Goal: Find specific page/section: Find specific page/section

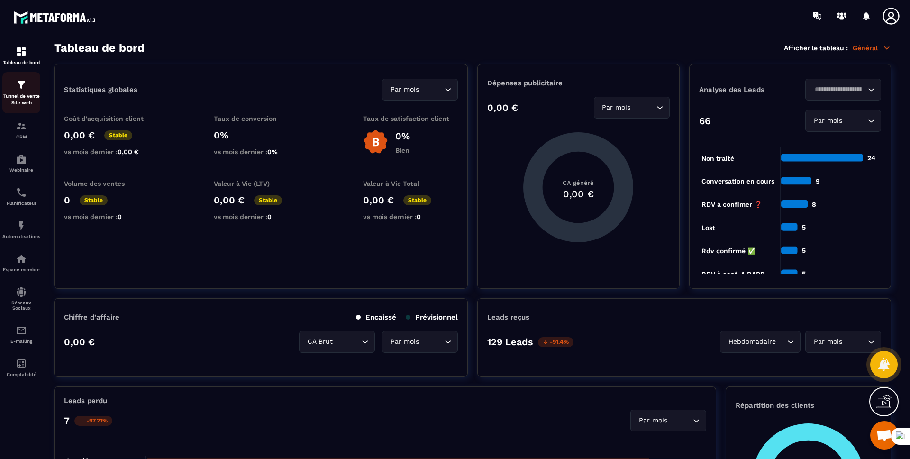
click at [25, 101] on p "Tunnel de vente Site web" at bounding box center [21, 99] width 38 height 13
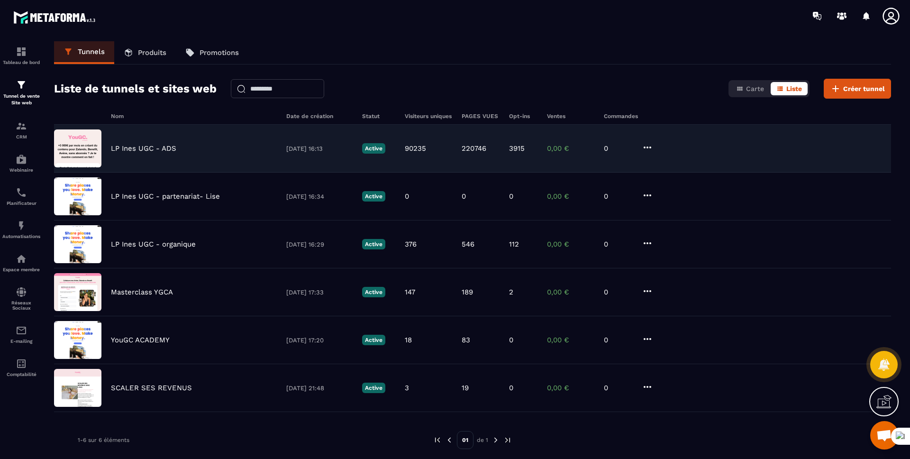
click at [138, 145] on p "LP Ines UGC - ADS" at bounding box center [143, 148] width 65 height 9
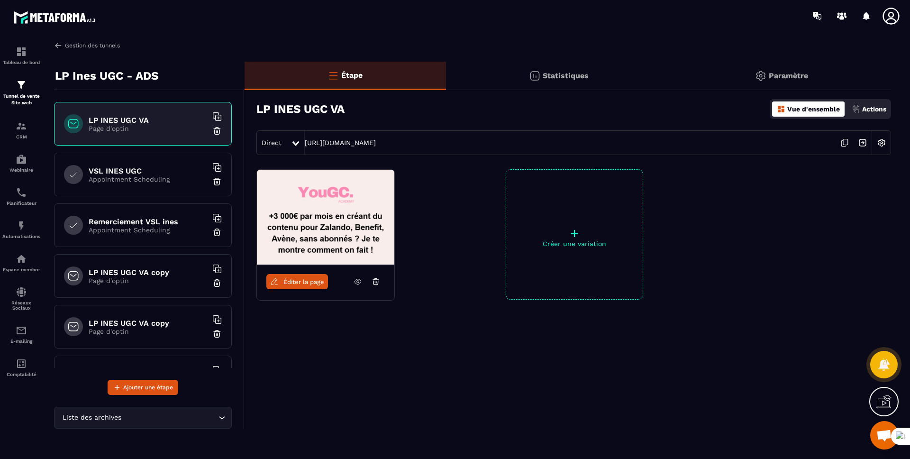
click at [64, 49] on link "Gestion des tunnels" at bounding box center [87, 45] width 66 height 9
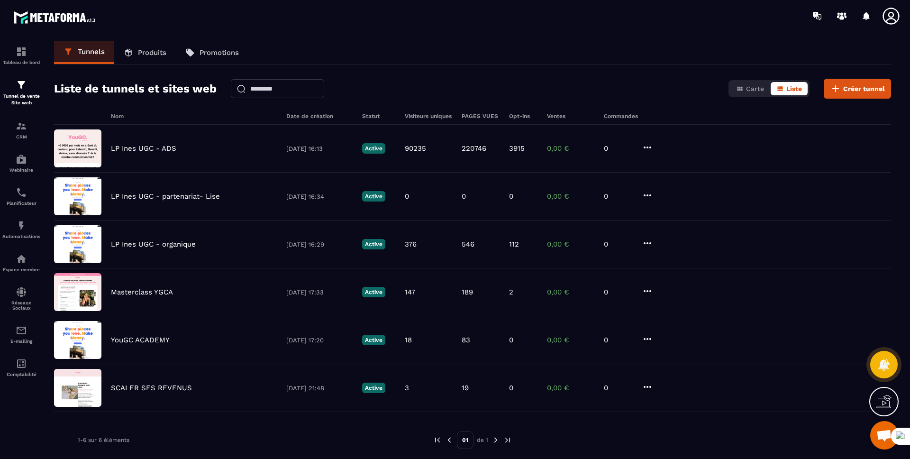
click at [889, 17] on icon at bounding box center [890, 16] width 17 height 17
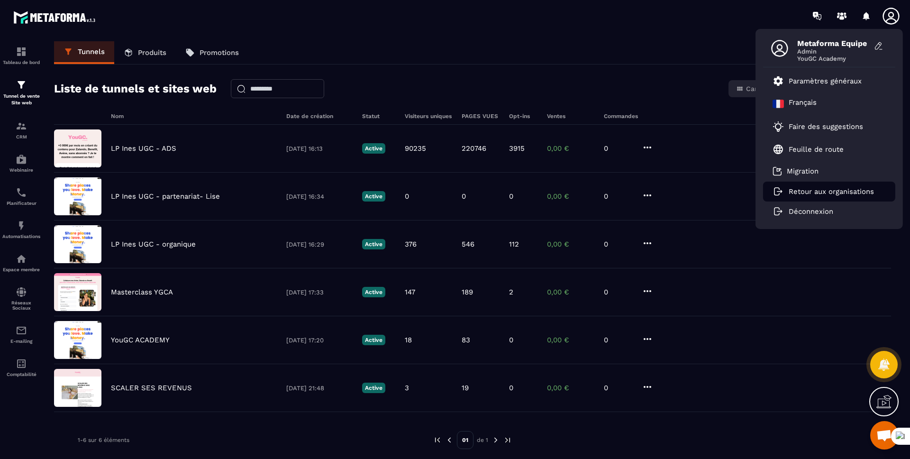
click at [831, 192] on p "Retour aux organisations" at bounding box center [831, 191] width 85 height 9
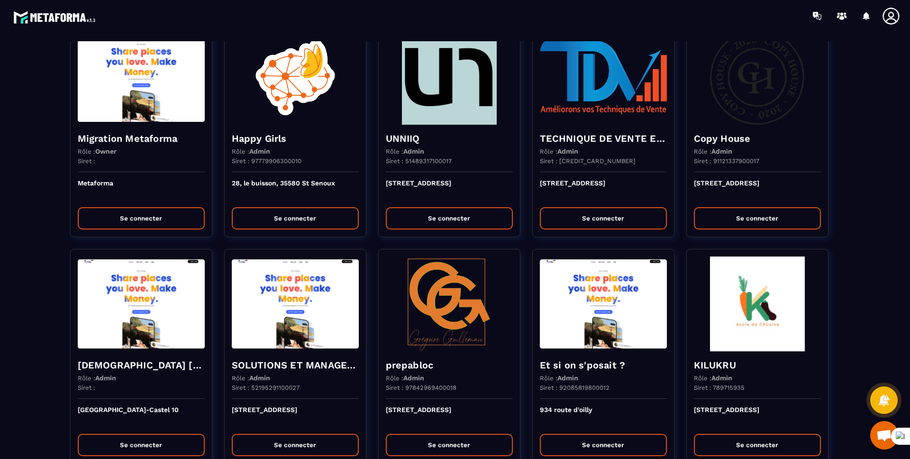
scroll to position [49, 0]
